Goal: Information Seeking & Learning: Learn about a topic

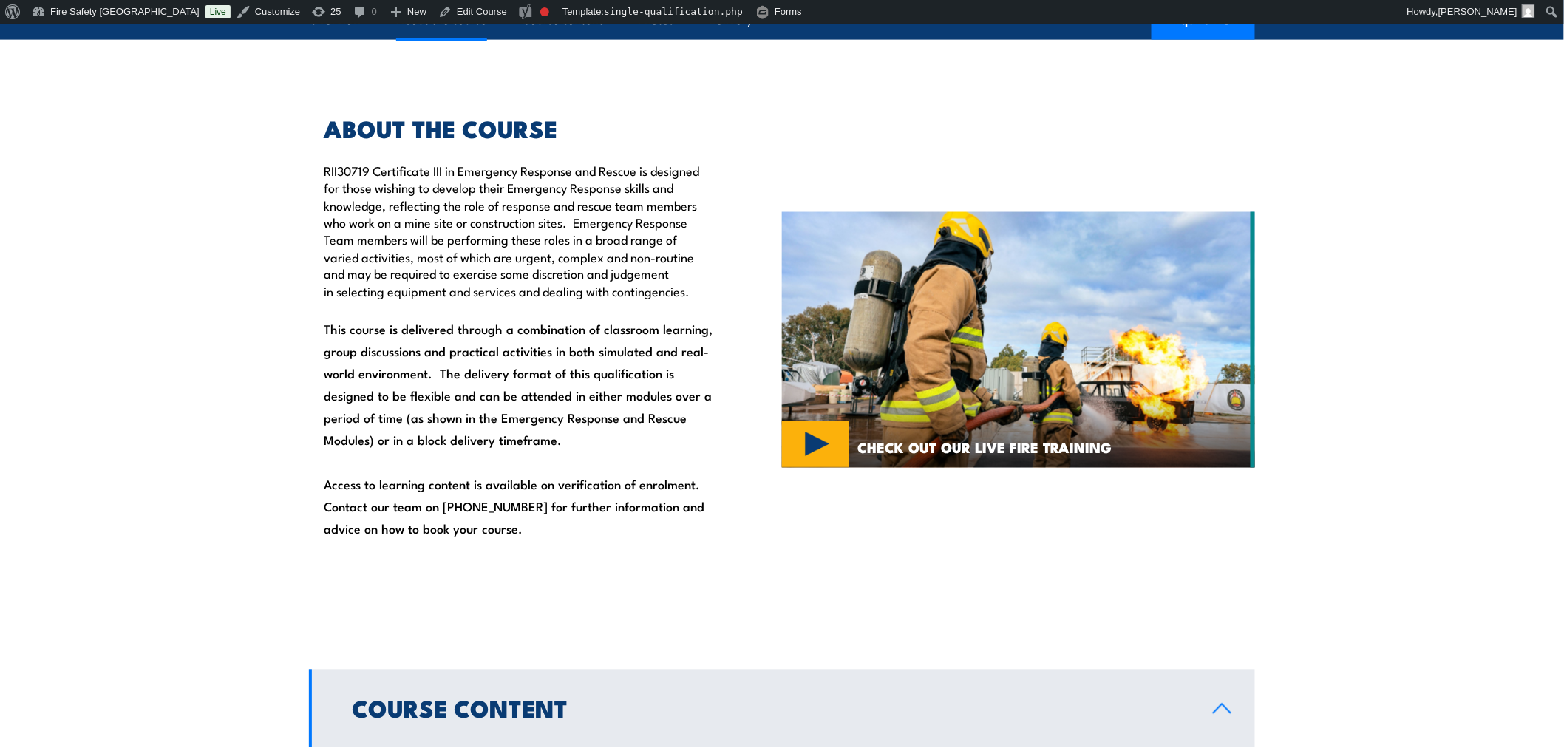
scroll to position [903, 0]
click at [801, 445] on img at bounding box center [1018, 340] width 473 height 256
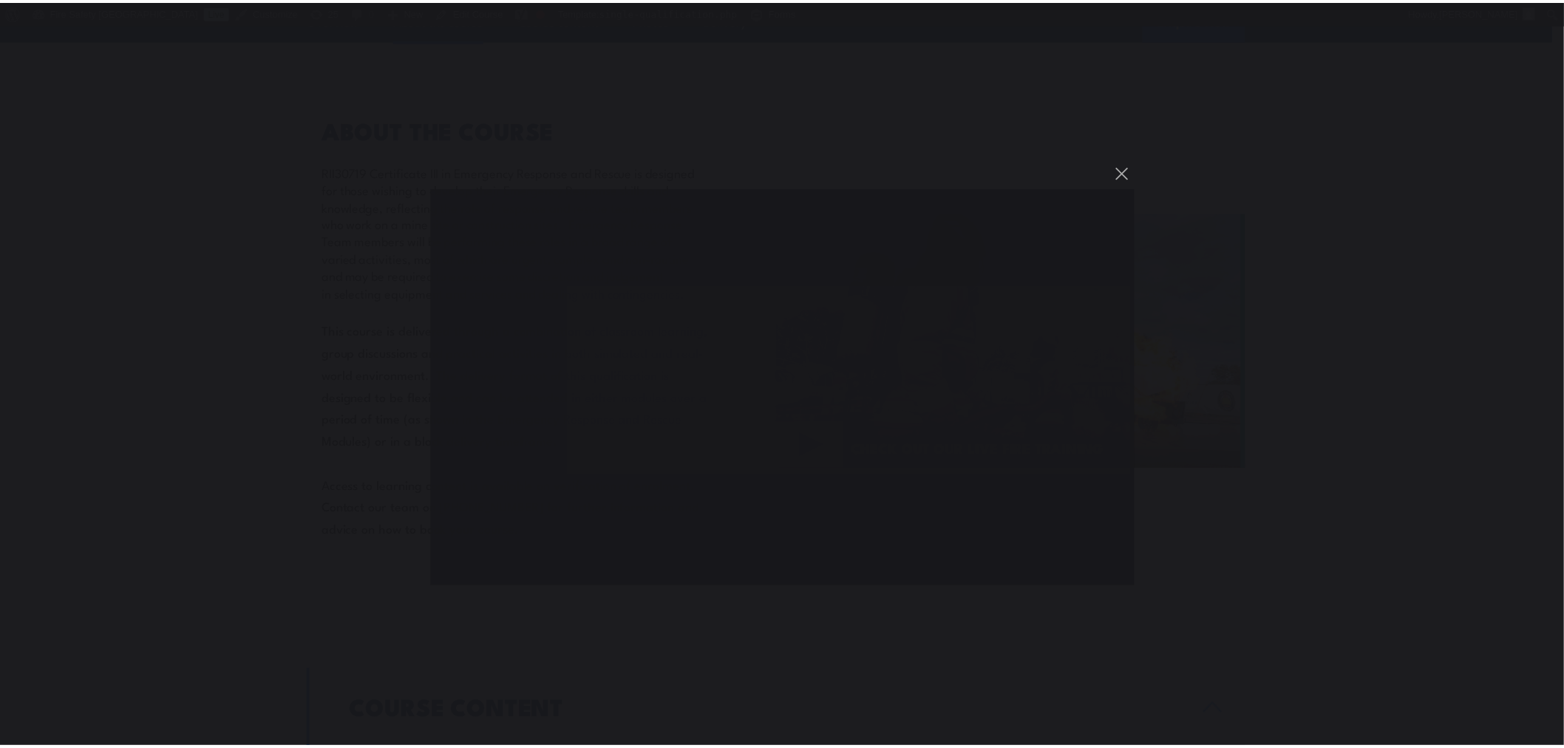
scroll to position [903, 0]
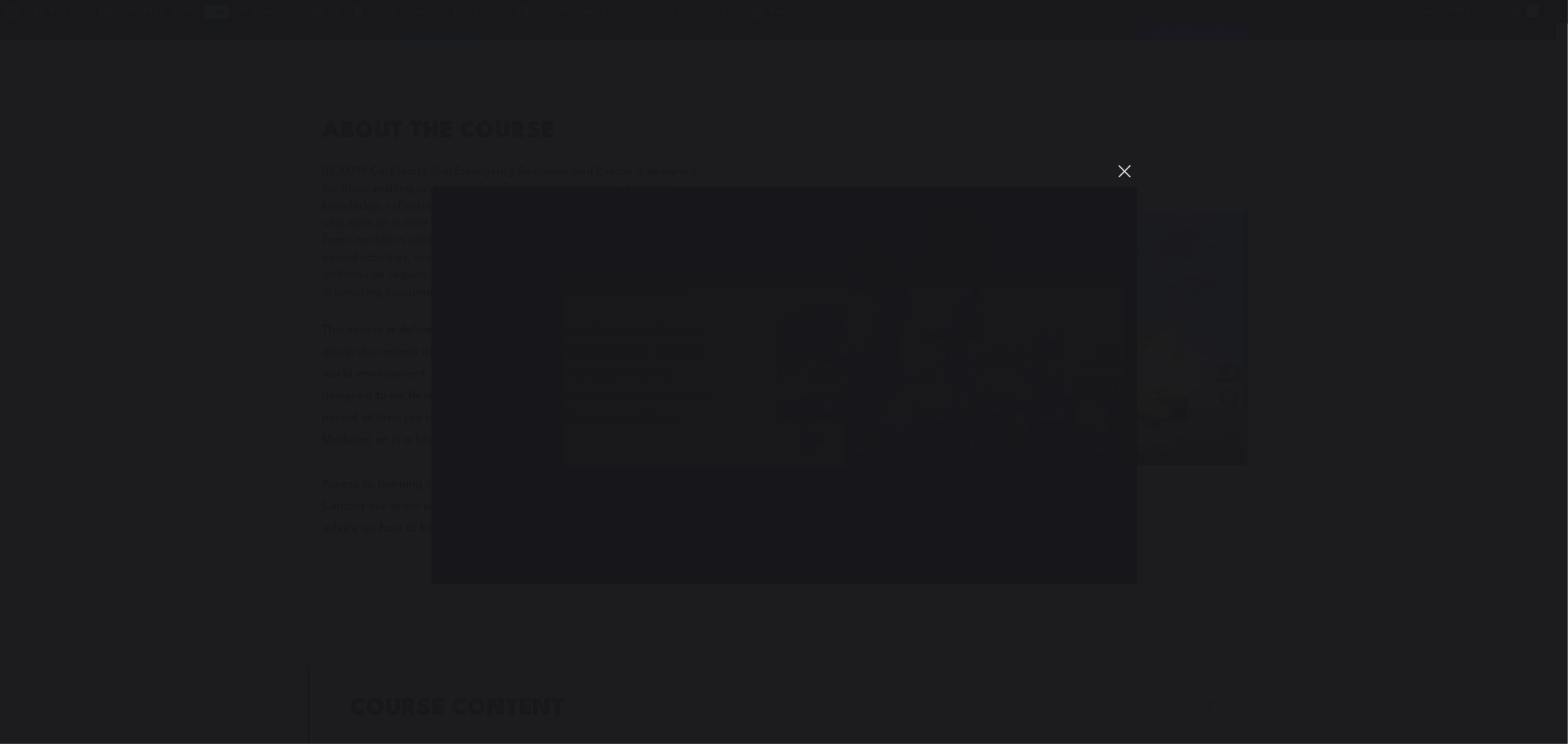
click at [1122, 170] on button "You can close this modal content with the ESC key" at bounding box center [1124, 171] width 25 height 25
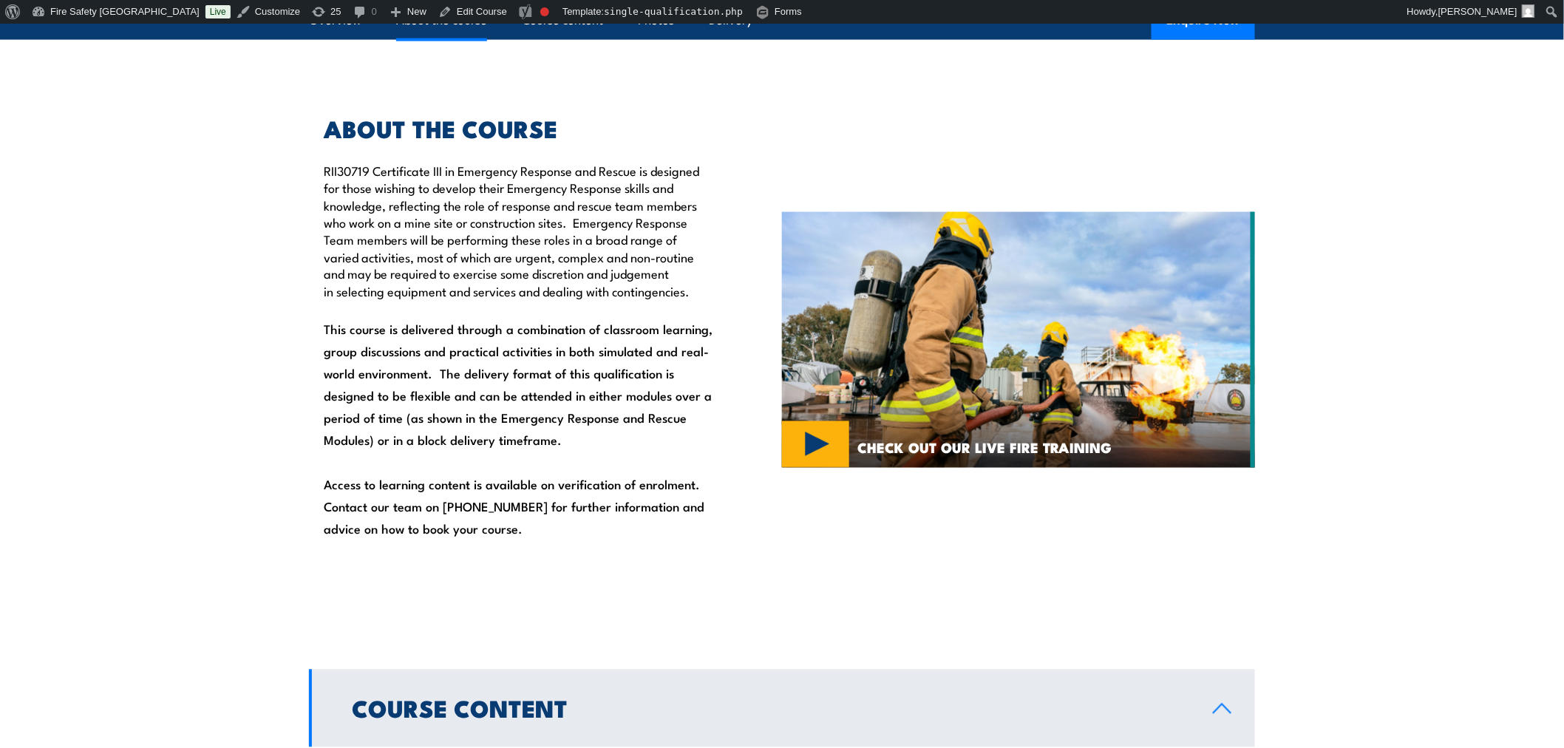
click at [72, 375] on section "ABOUT THE COURSE RII30719 Certificate III in Emergency Response and Rescue is d…" at bounding box center [782, 340] width 1564 height 519
click at [1350, 403] on section "ABOUT THE COURSE RII30719 Certificate III in Emergency Response and Rescue is d…" at bounding box center [782, 340] width 1564 height 519
click at [172, 285] on section "ABOUT THE COURSE RII30719 Certificate III in Emergency Response and Rescue is d…" at bounding box center [782, 340] width 1564 height 519
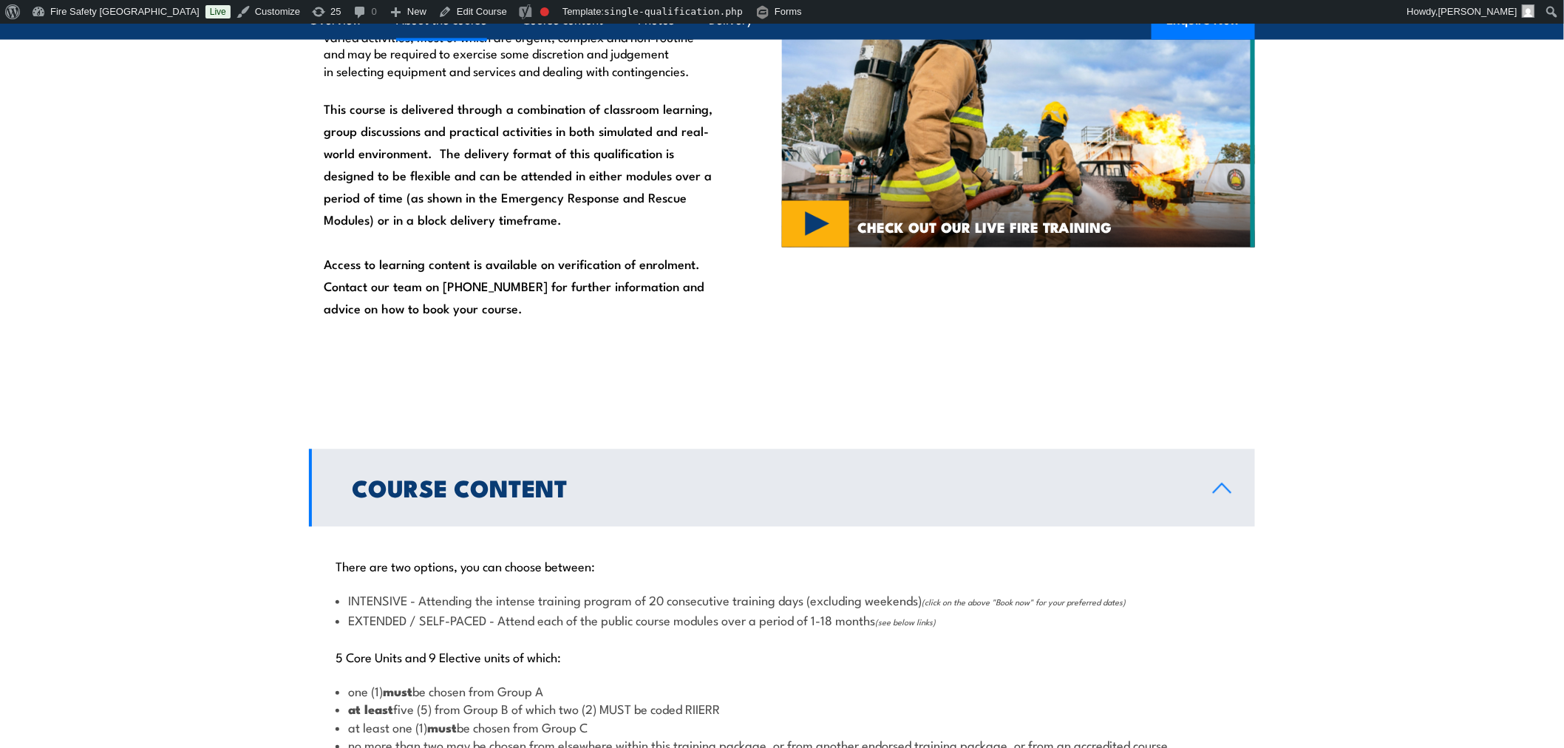
scroll to position [1176, 0]
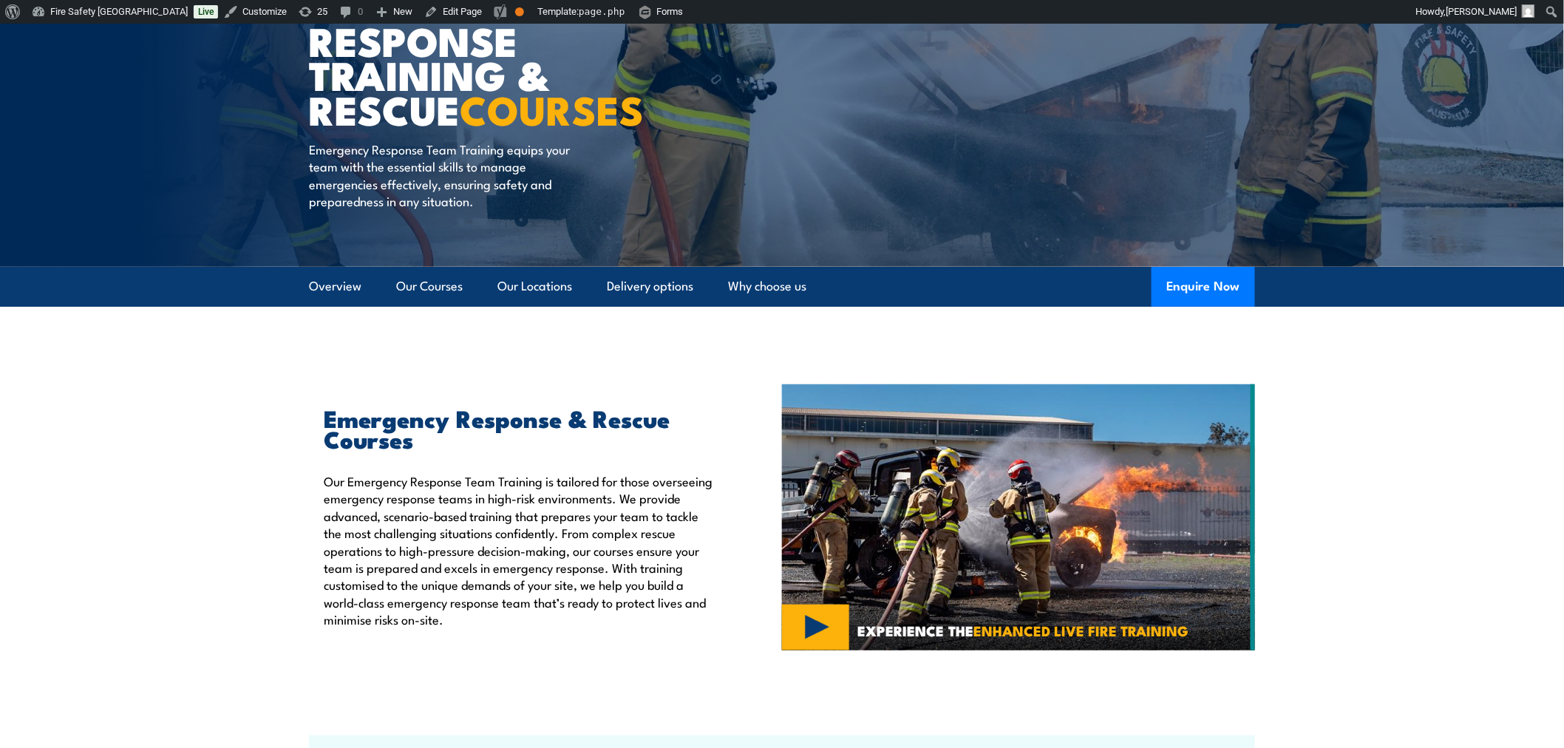
scroll to position [219, 0]
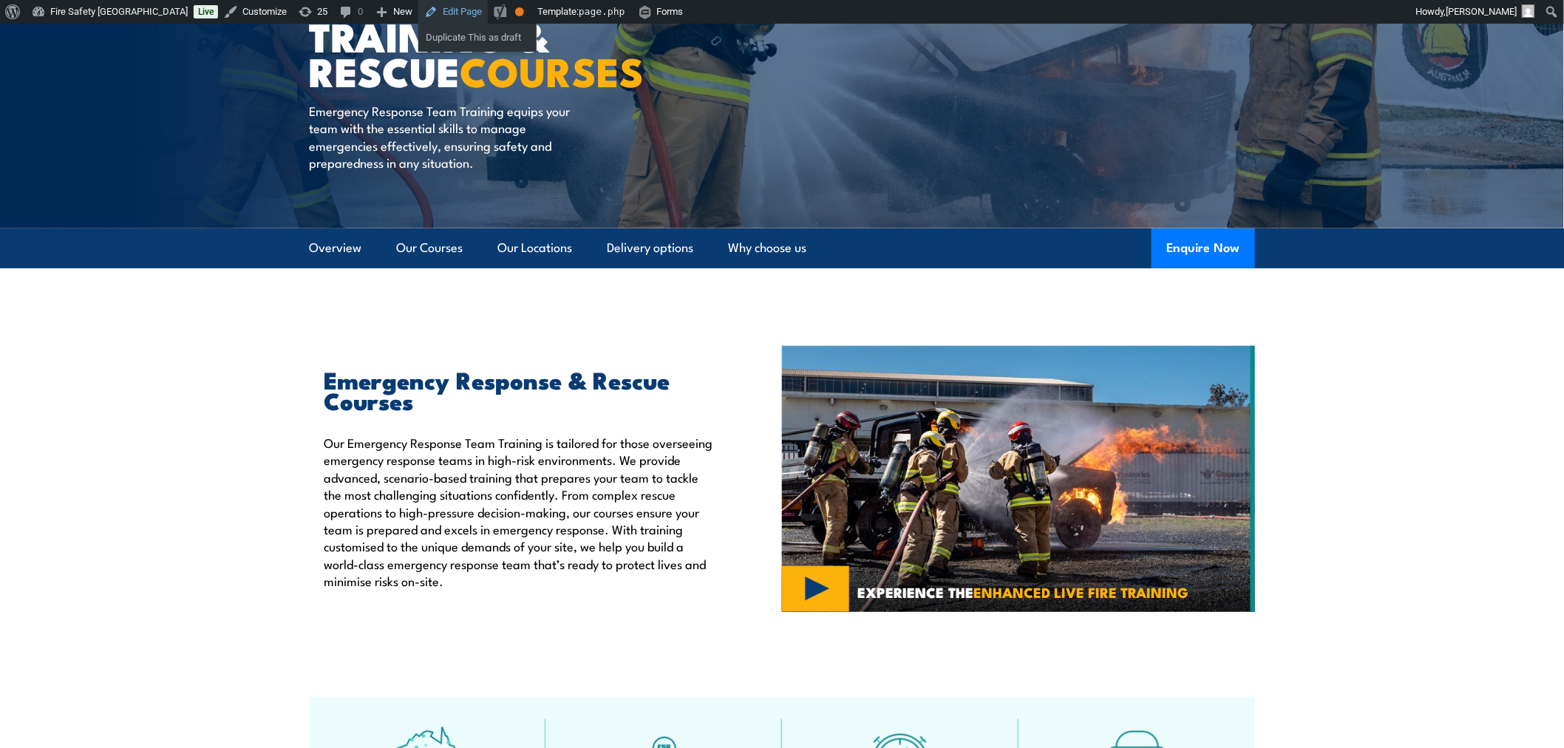
click at [418, 9] on link "Edit Page" at bounding box center [452, 12] width 69 height 24
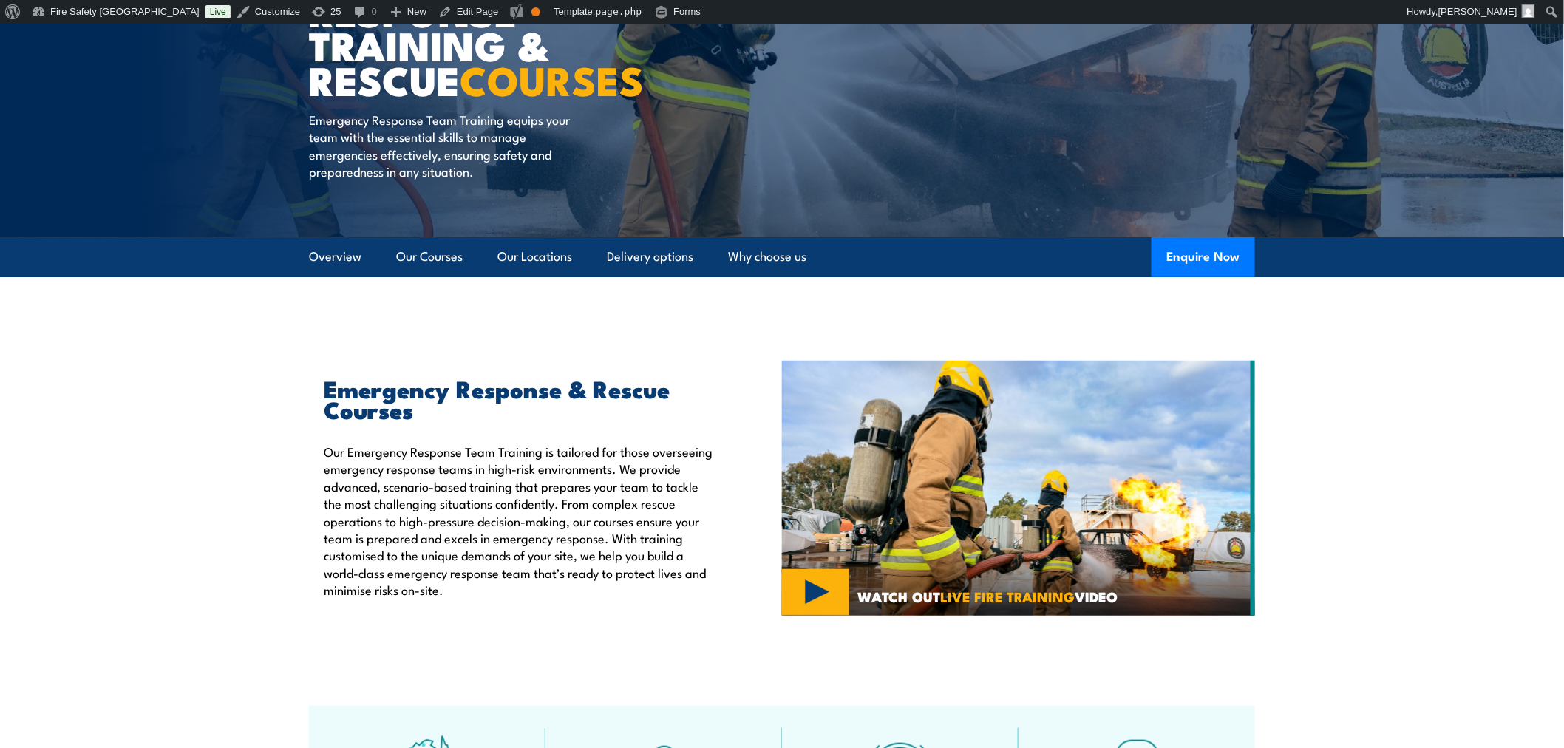
scroll to position [219, 0]
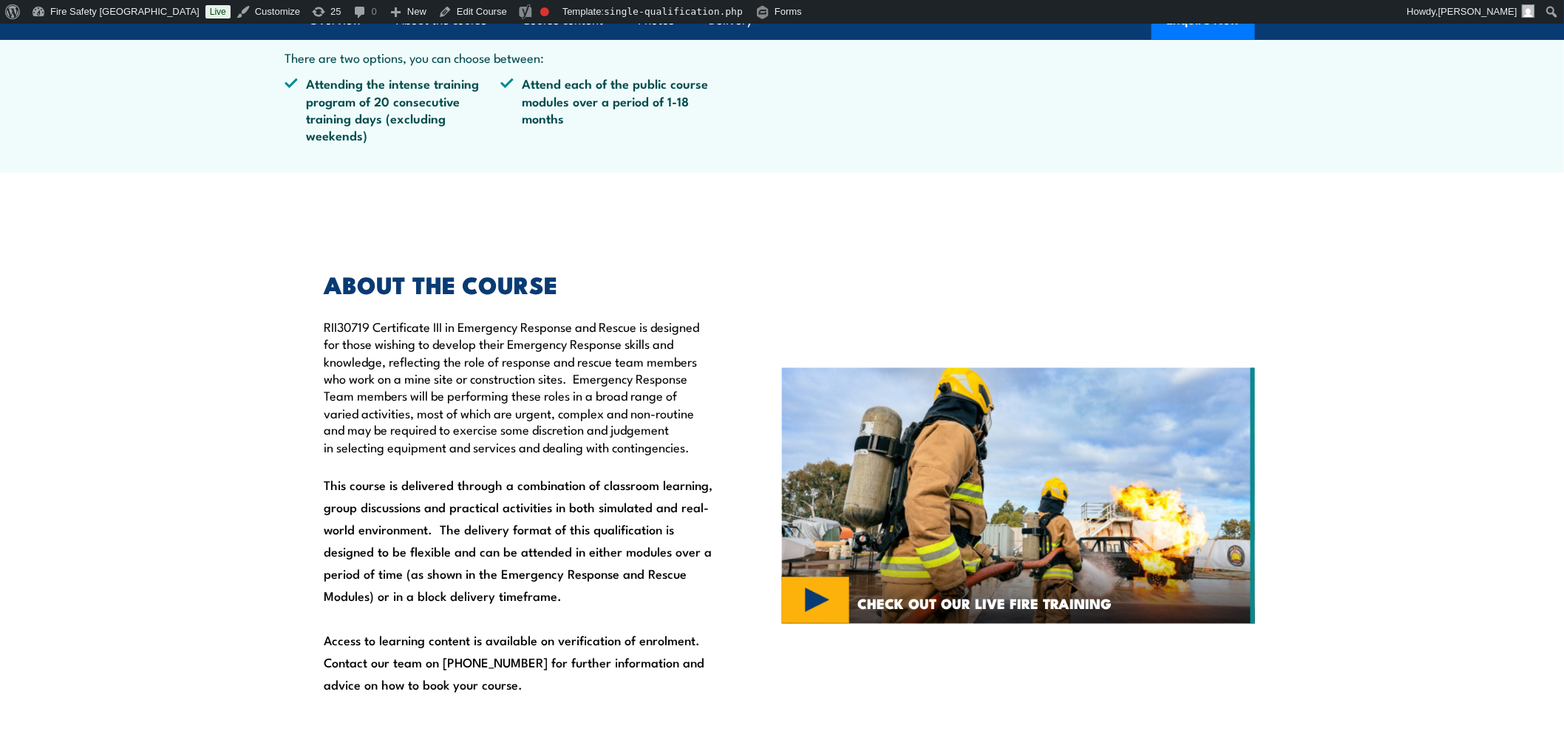
scroll to position [958, 0]
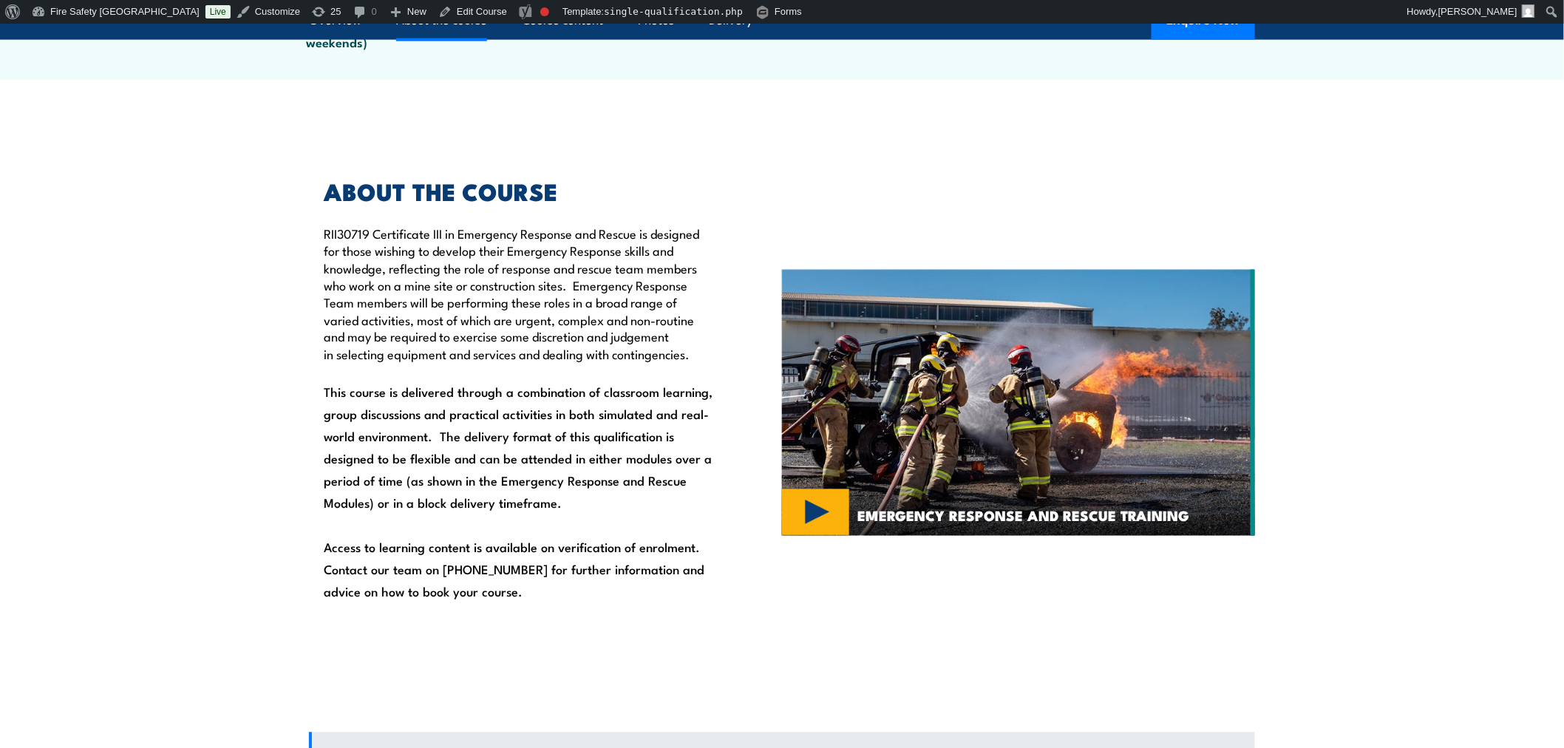
scroll to position [848, 0]
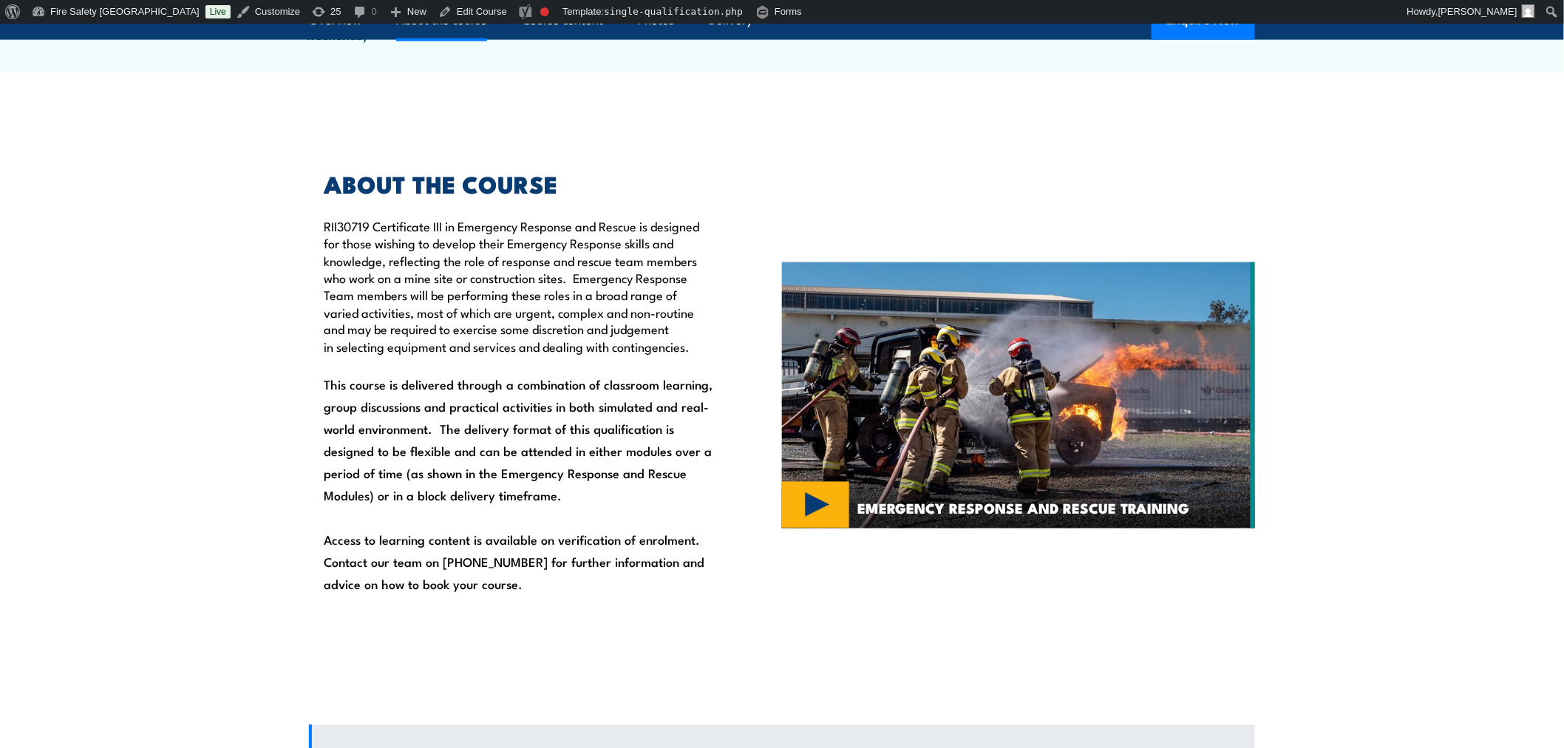
click at [1074, 362] on img at bounding box center [1018, 395] width 473 height 266
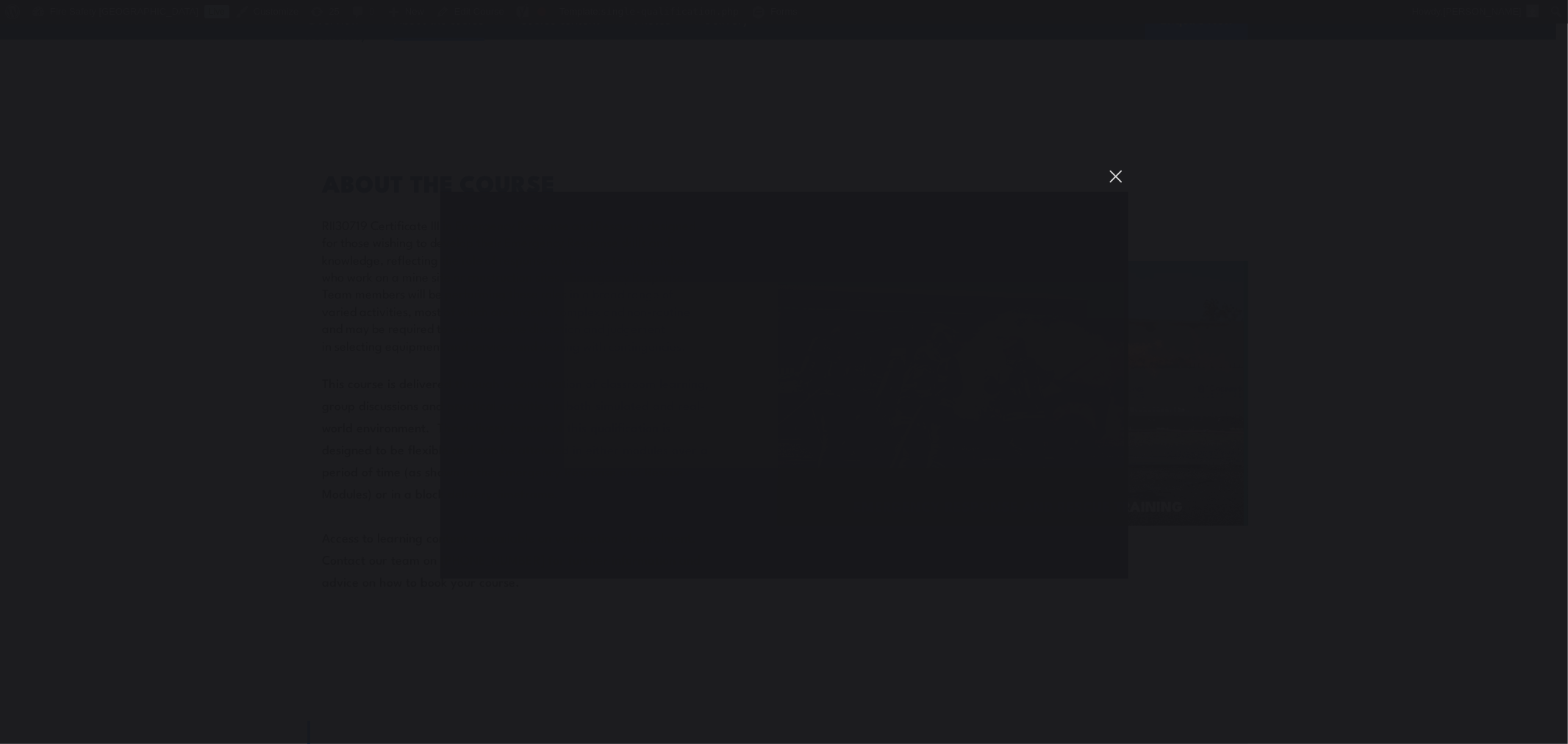
click at [1110, 180] on button "You can close this modal content with the ESC key" at bounding box center [1115, 176] width 25 height 25
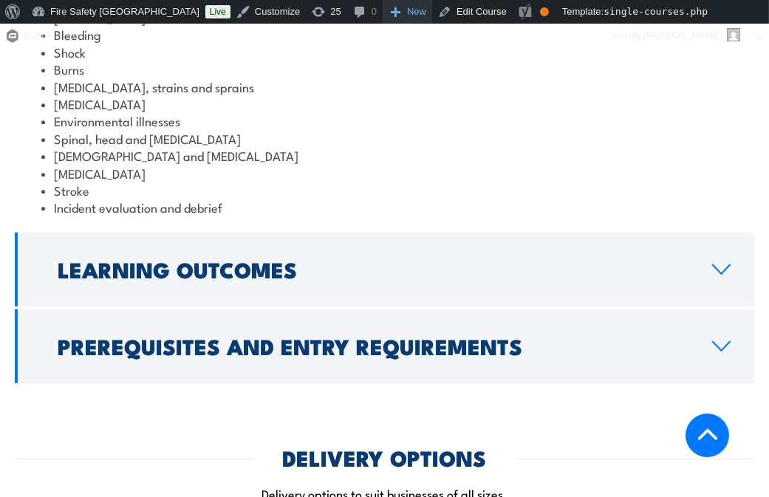
scroll to position [1524, 0]
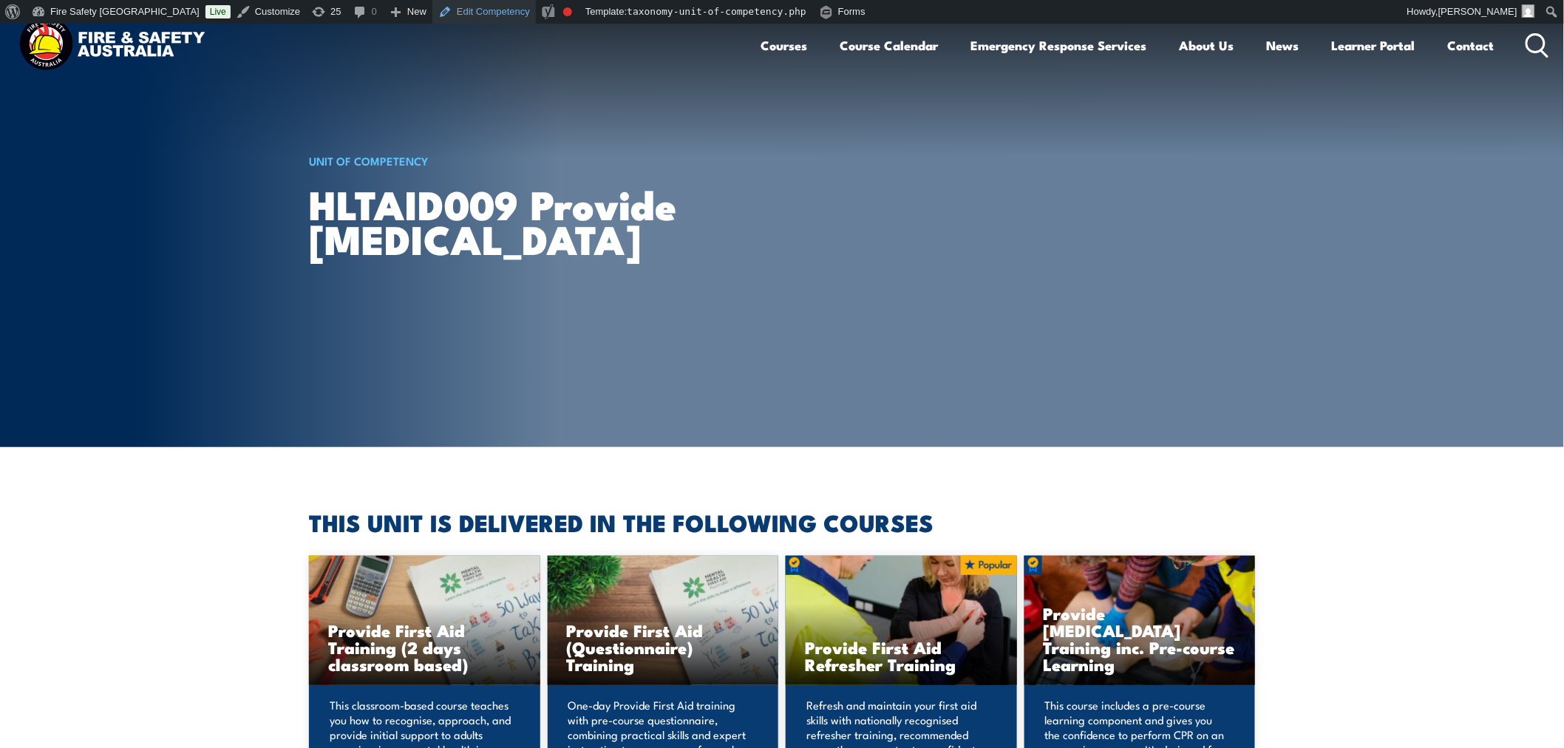
click at [432, 7] on link "Edit Competency" at bounding box center [483, 12] width 103 height 24
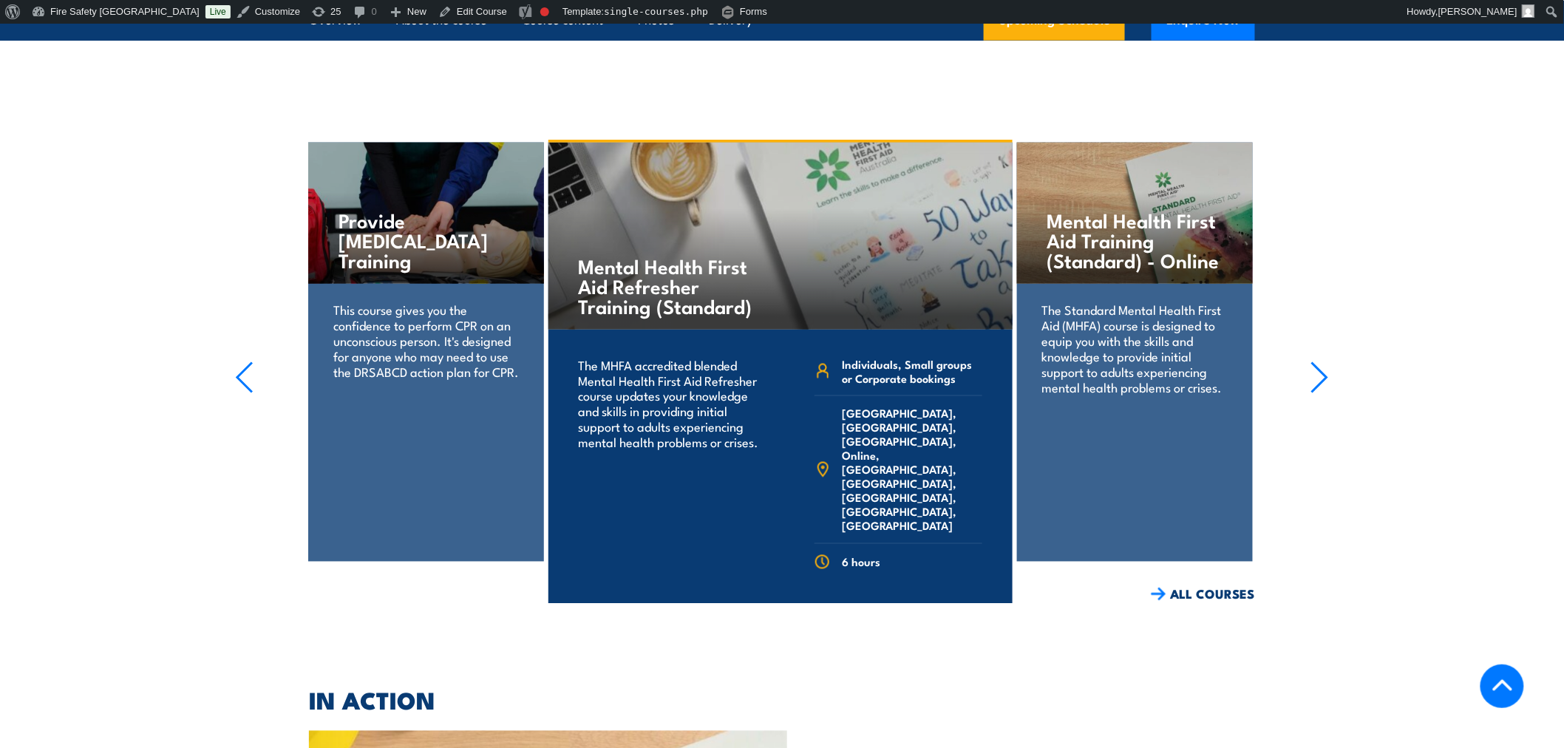
scroll to position [3202, 0]
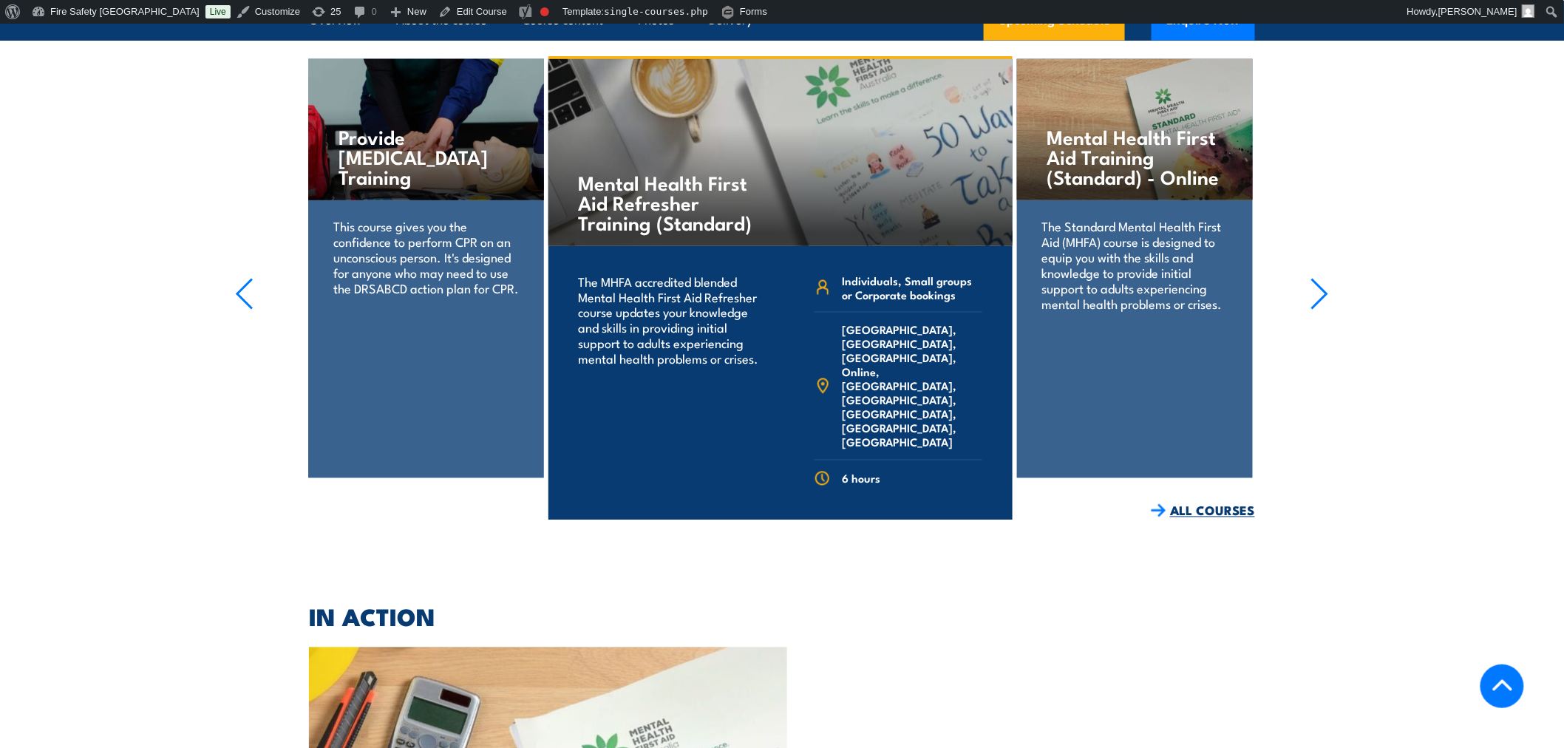
click at [1210, 502] on link "ALL COURSES" at bounding box center [1202, 510] width 104 height 17
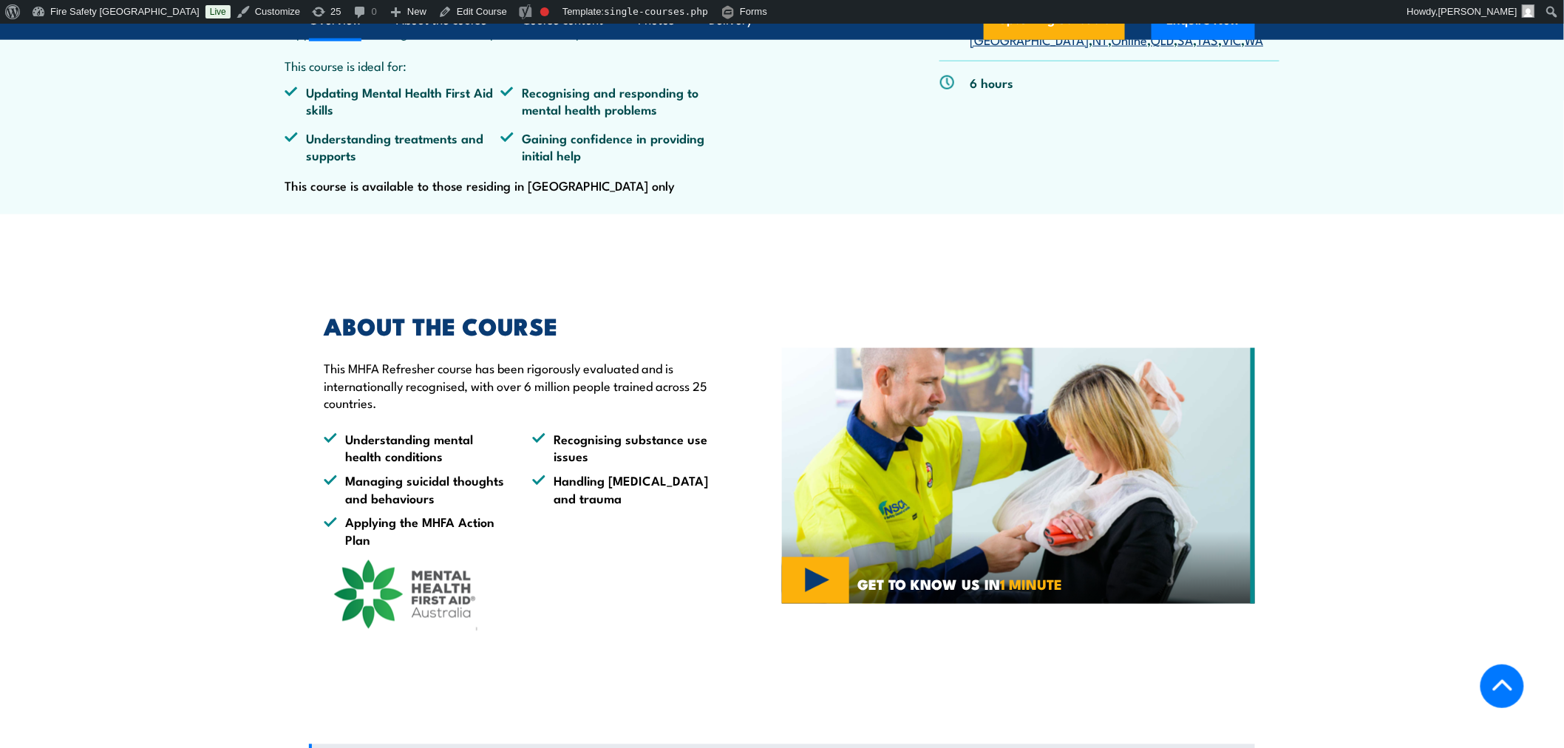
scroll to position [656, 0]
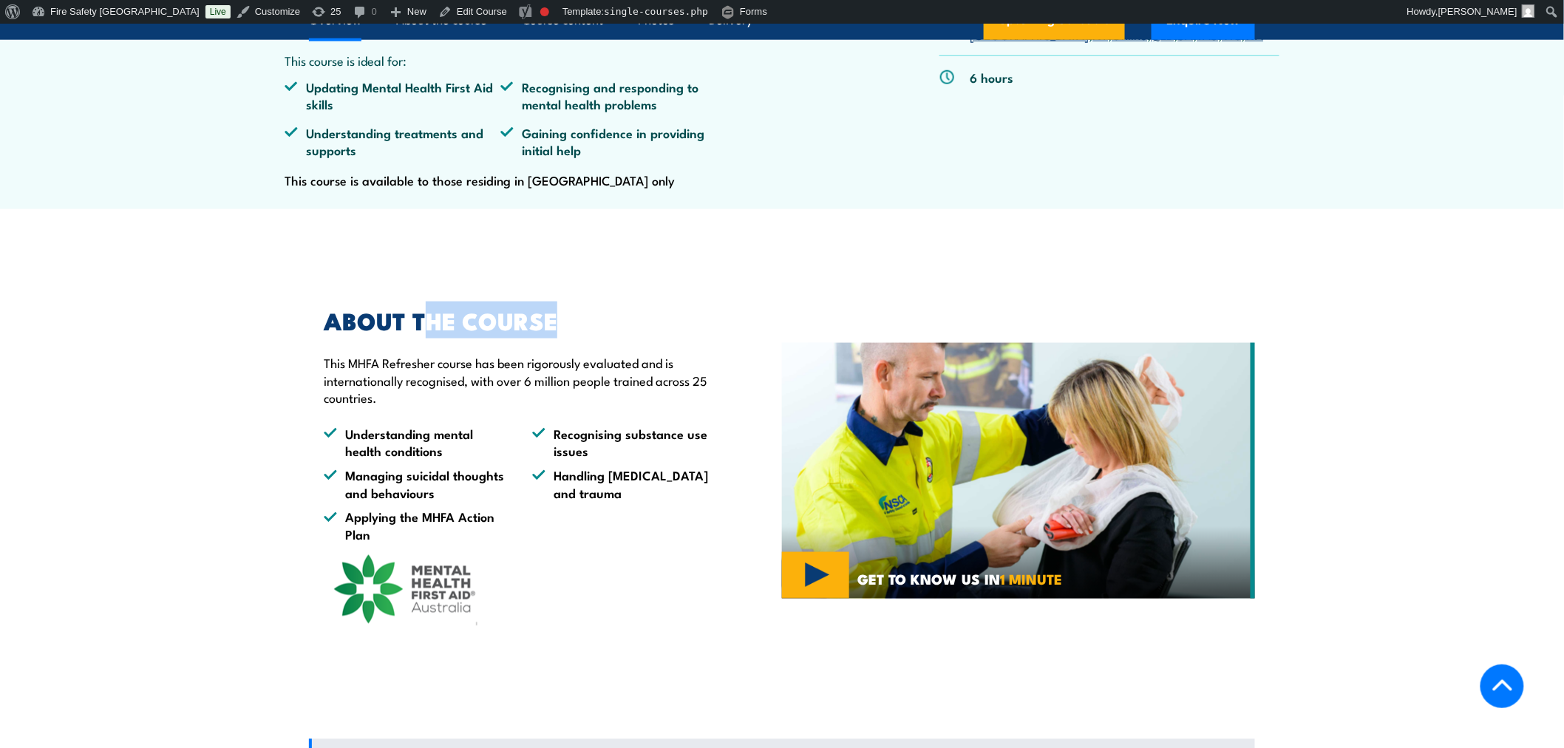
drag, startPoint x: 432, startPoint y: 358, endPoint x: 555, endPoint y: 369, distance: 123.9
click at [555, 330] on h2 "ABOUT THE COURSE" at bounding box center [519, 320] width 390 height 21
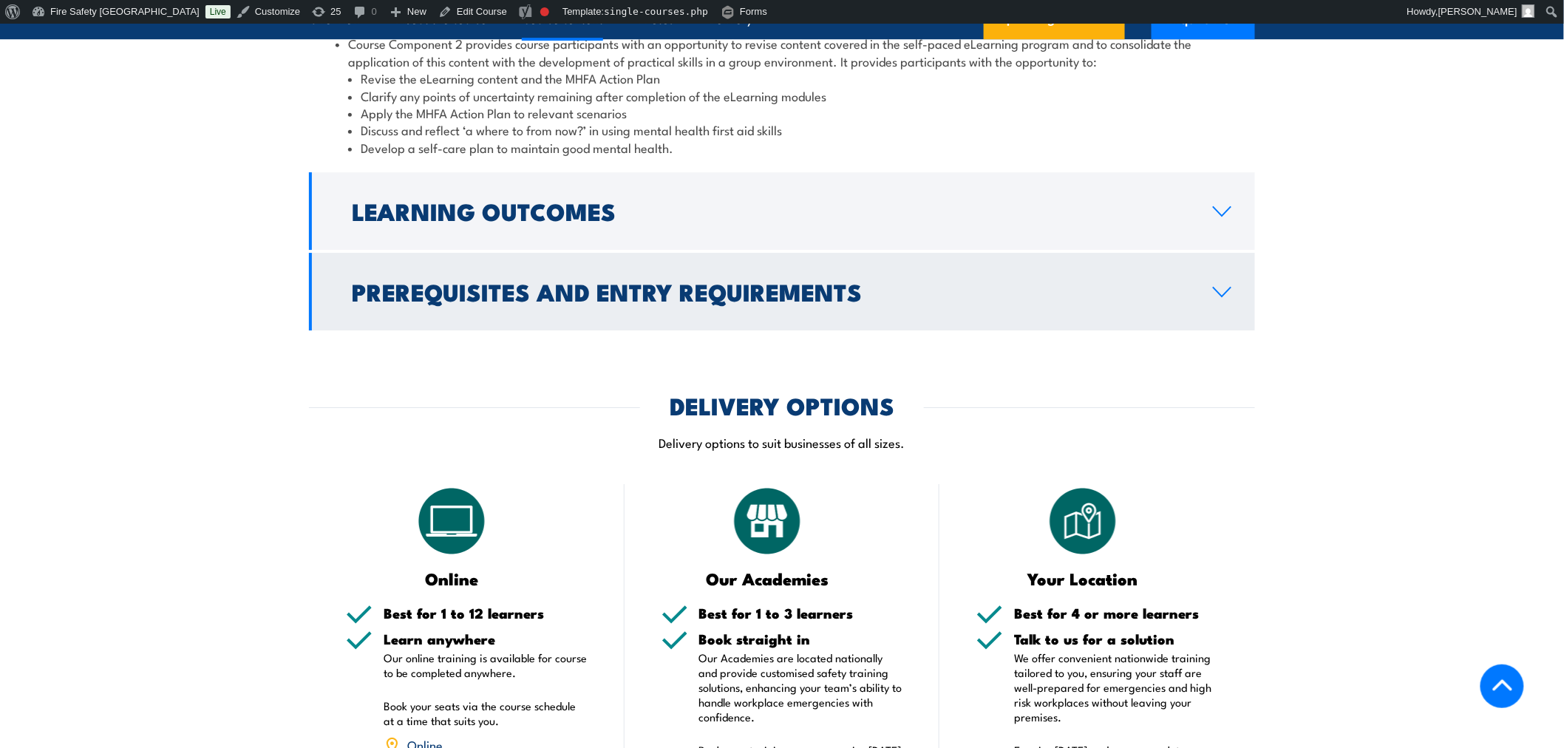
click at [604, 301] on h2 "Prerequisites and Entry Requirements" at bounding box center [770, 291] width 837 height 21
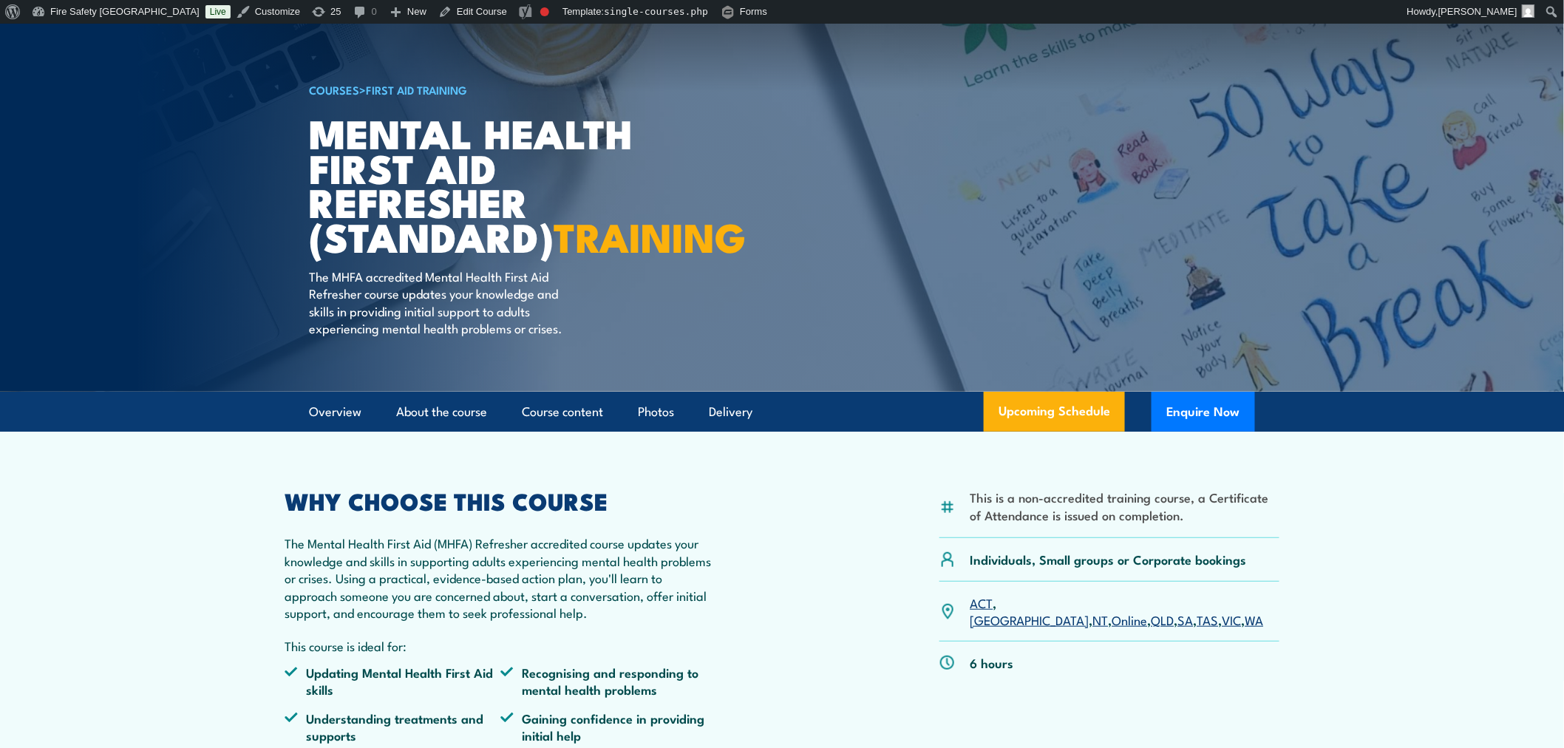
scroll to position [0, 0]
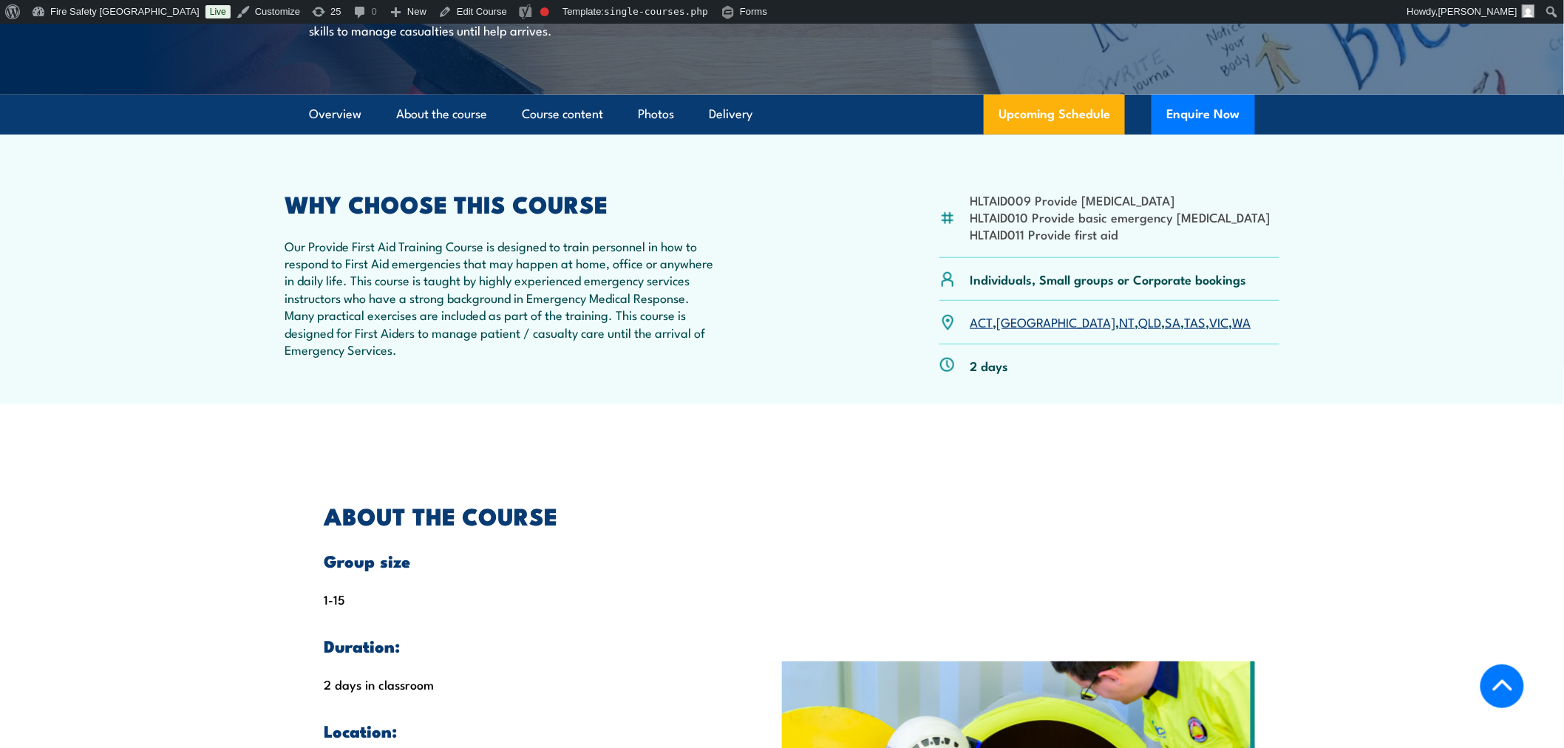
scroll to position [437, 0]
